Goal: Obtain resource: Obtain resource

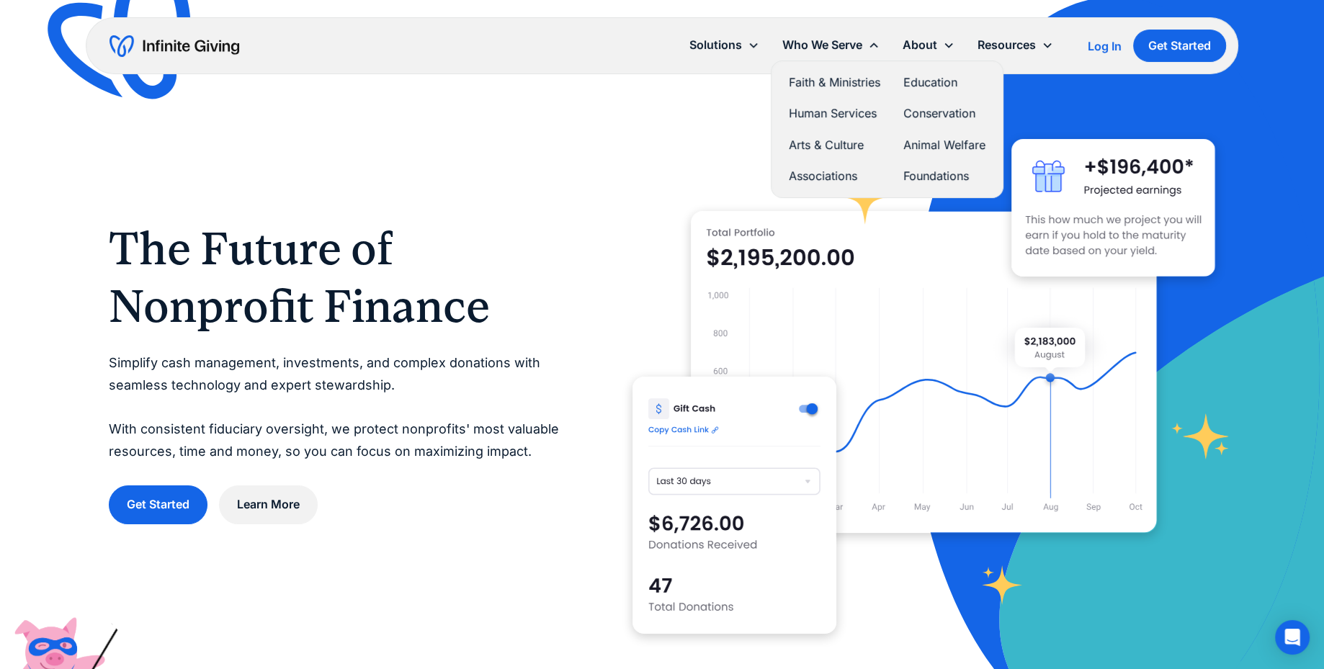
click at [806, 170] on link "Associations" at bounding box center [834, 175] width 91 height 19
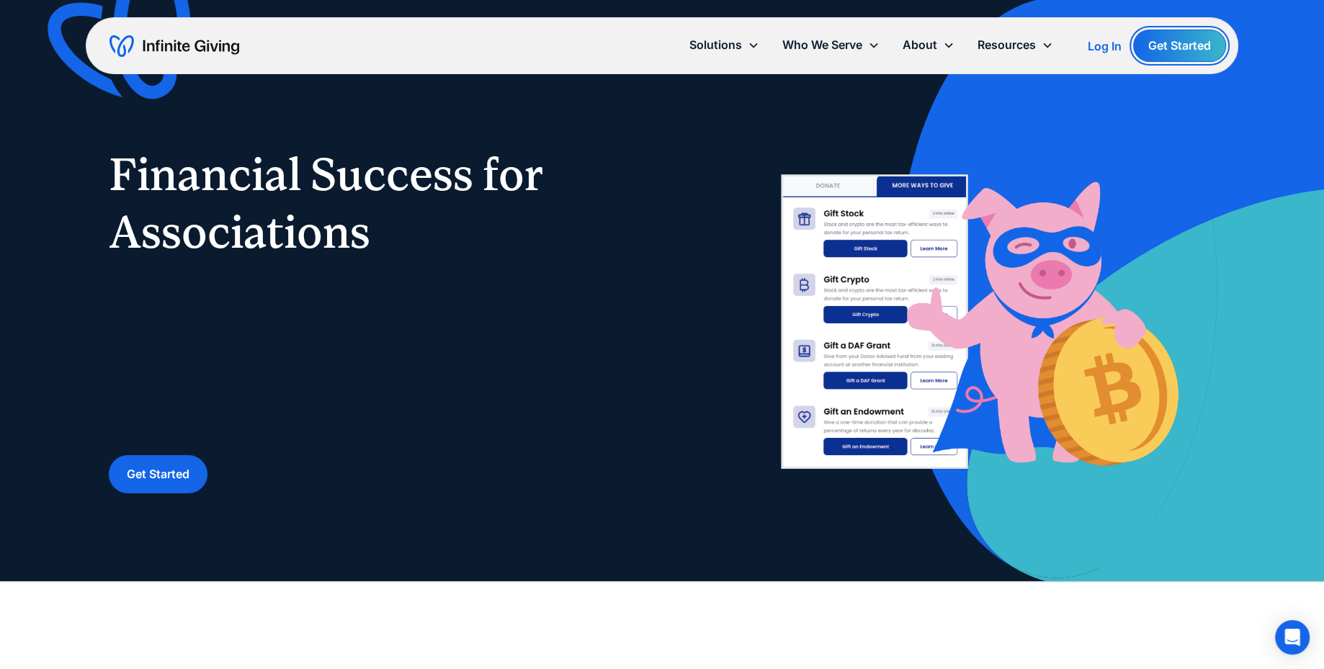
click at [1183, 47] on link "Get Started" at bounding box center [1179, 46] width 93 height 32
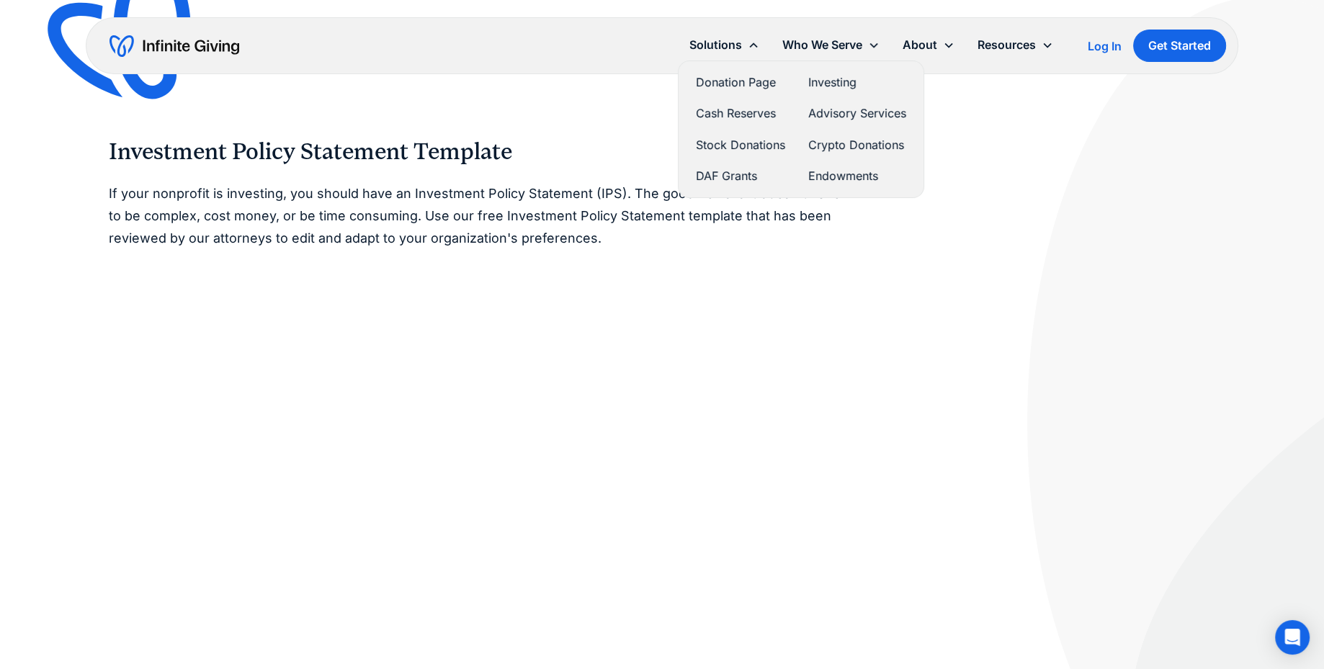
click at [737, 143] on link "Stock Donations" at bounding box center [740, 144] width 89 height 19
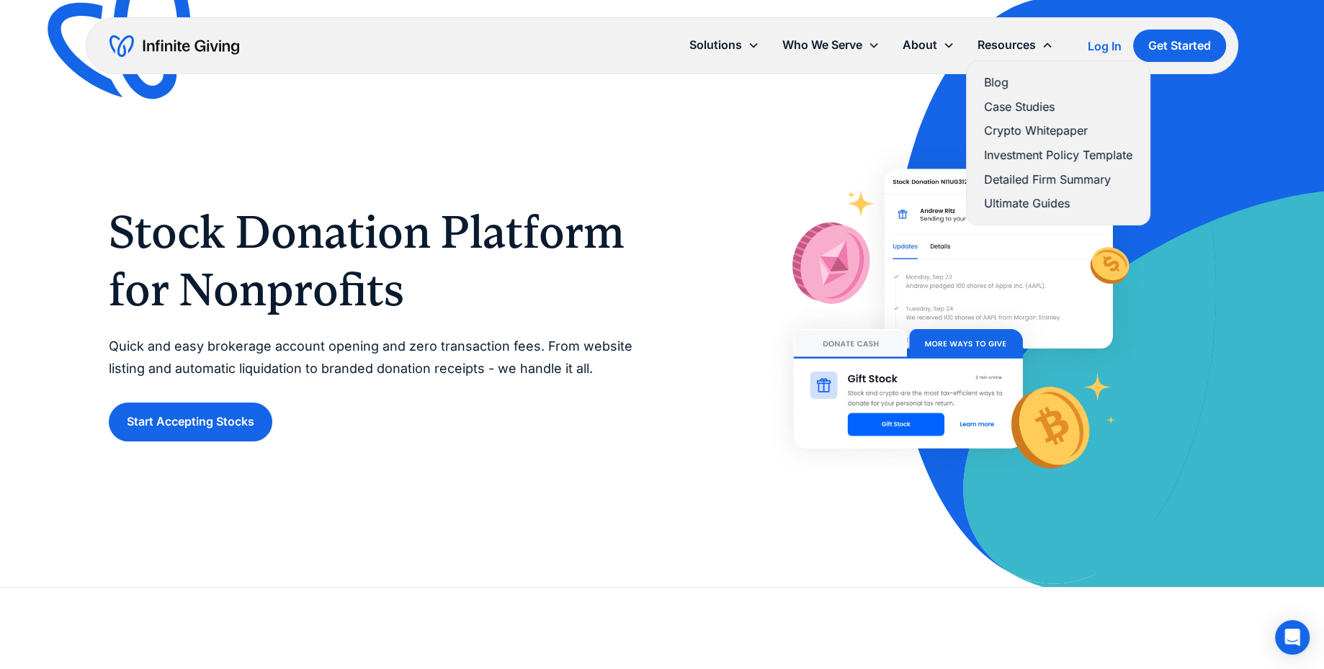
click at [1031, 160] on link "Investment Policy Template" at bounding box center [1058, 154] width 148 height 19
